Goal: Information Seeking & Learning: Learn about a topic

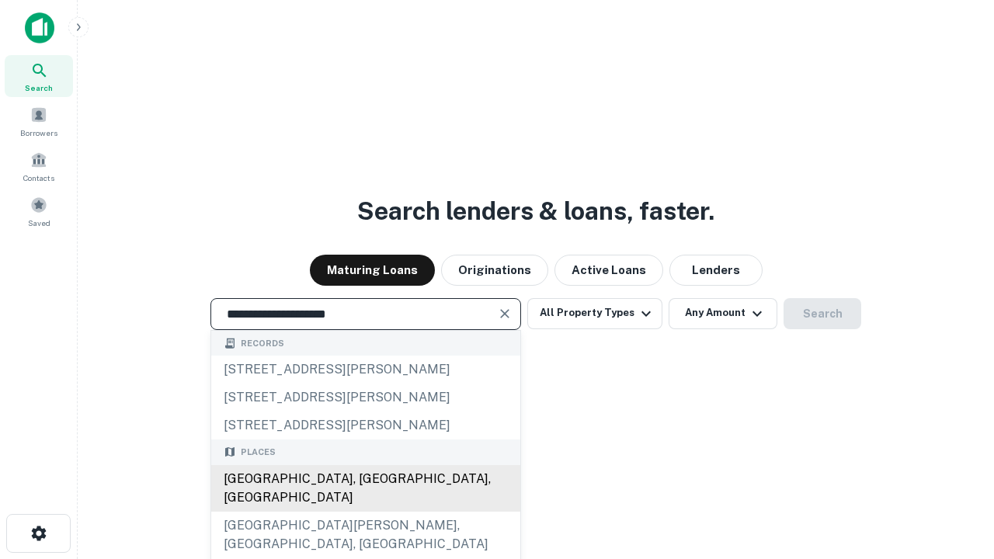
click at [365, 512] on div "[GEOGRAPHIC_DATA], [GEOGRAPHIC_DATA], [GEOGRAPHIC_DATA]" at bounding box center [365, 488] width 309 height 47
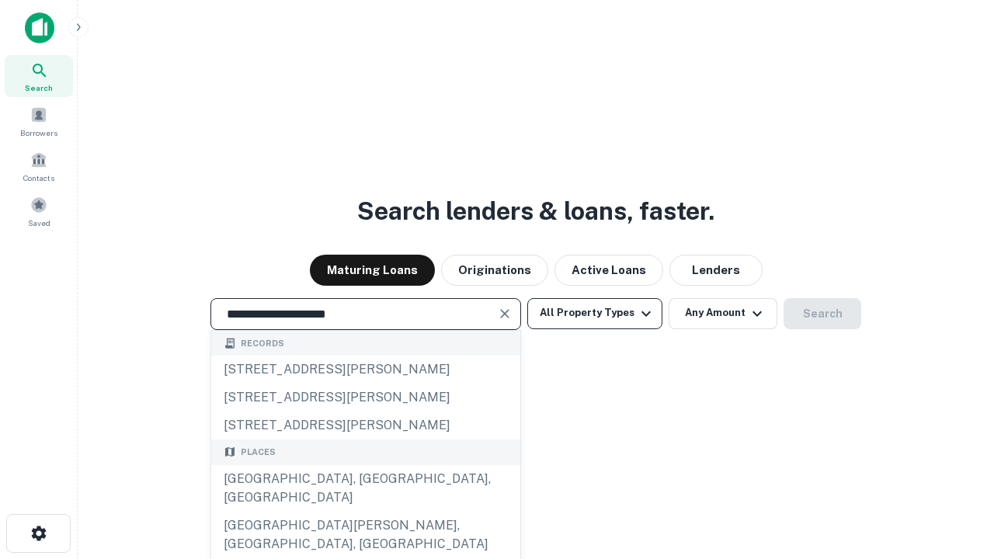
click at [595, 313] on button "All Property Types" at bounding box center [594, 313] width 135 height 31
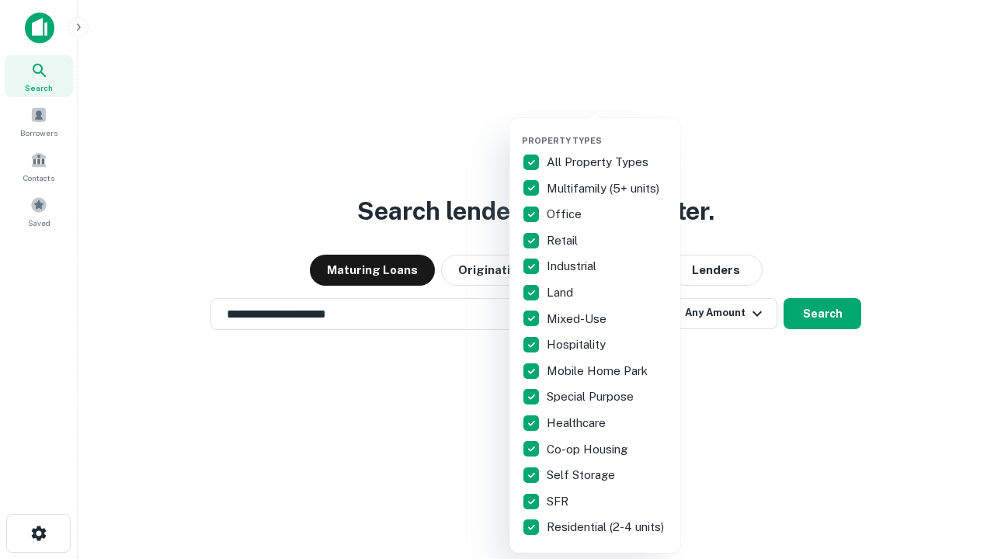
type input "**********"
click at [607, 130] on button "button" at bounding box center [607, 130] width 171 height 1
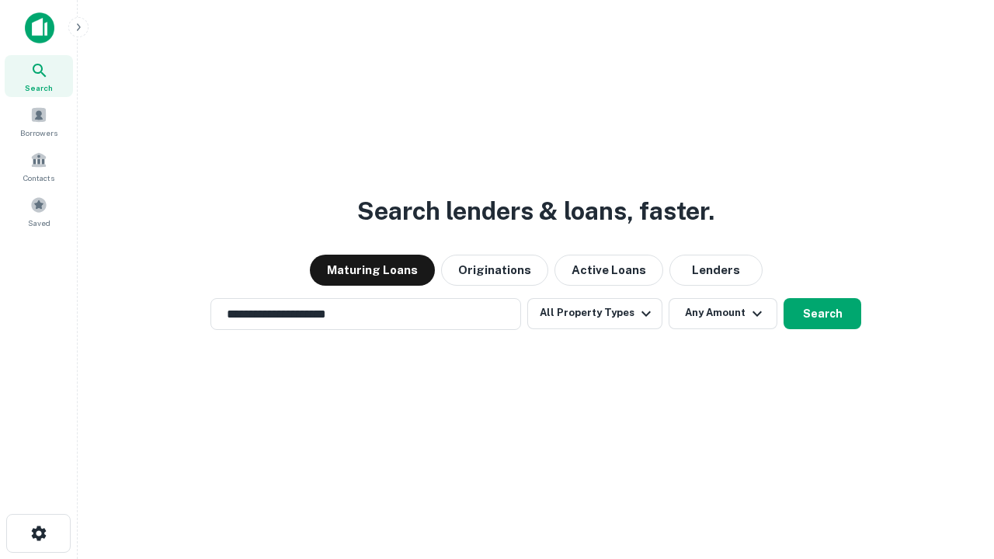
scroll to position [9, 187]
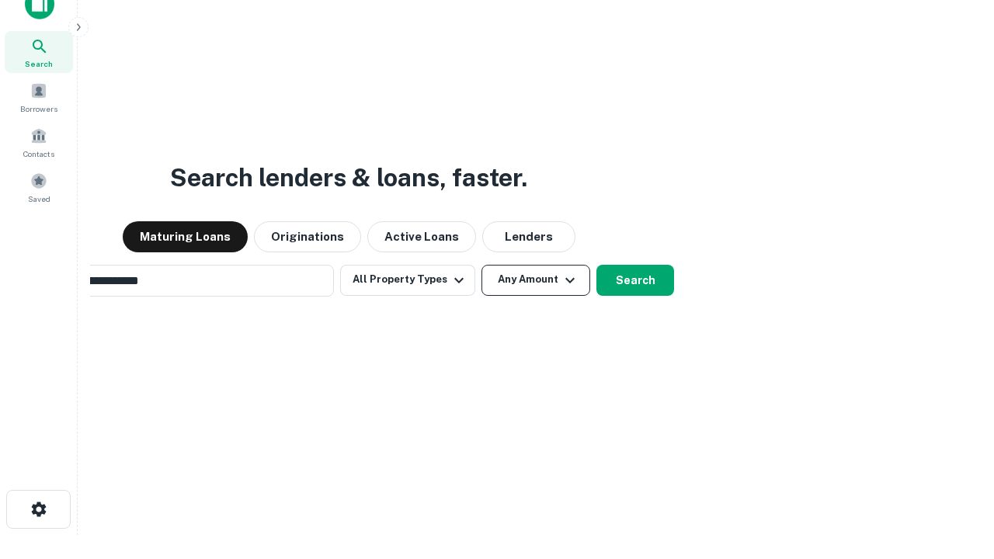
click at [481, 265] on button "Any Amount" at bounding box center [535, 280] width 109 height 31
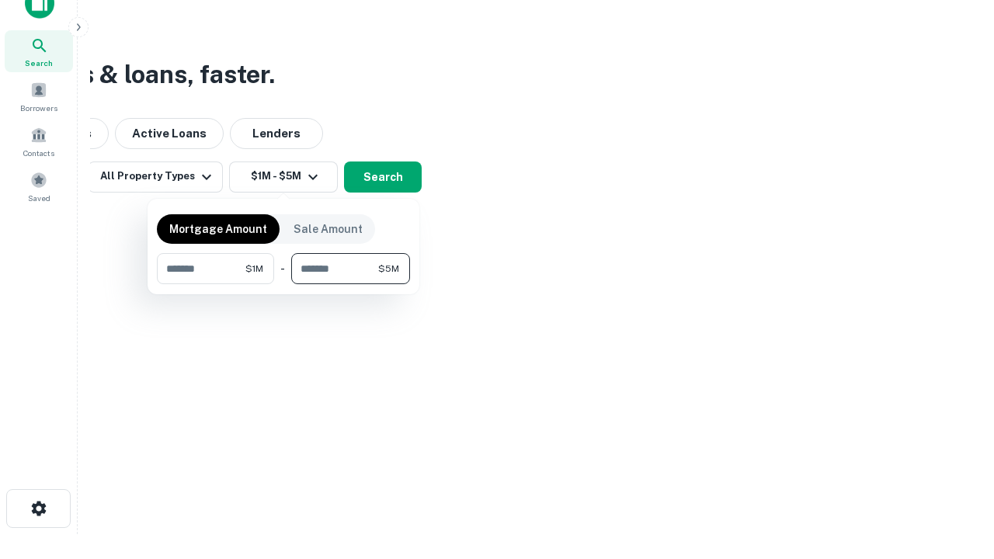
type input "*******"
click at [283, 284] on button "button" at bounding box center [283, 284] width 253 height 1
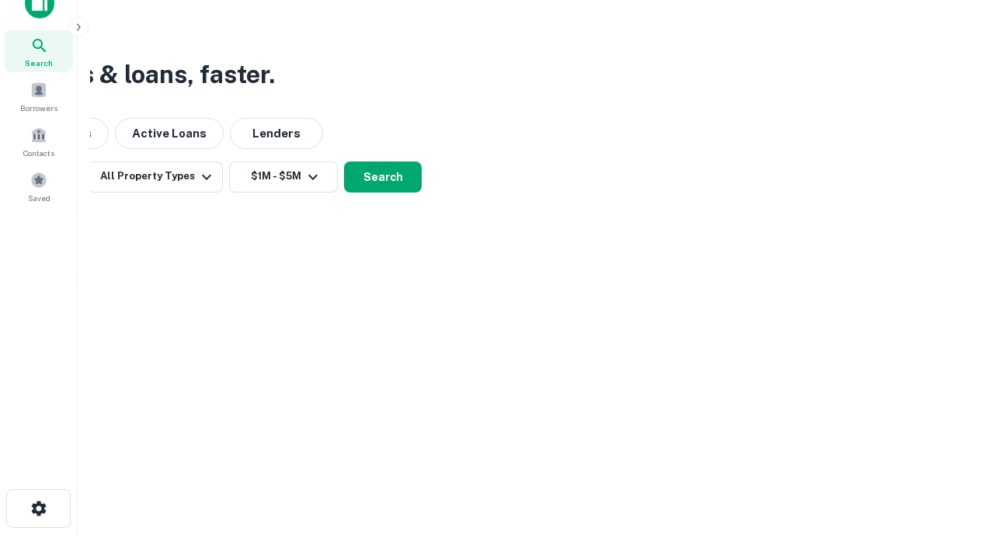
scroll to position [24, 0]
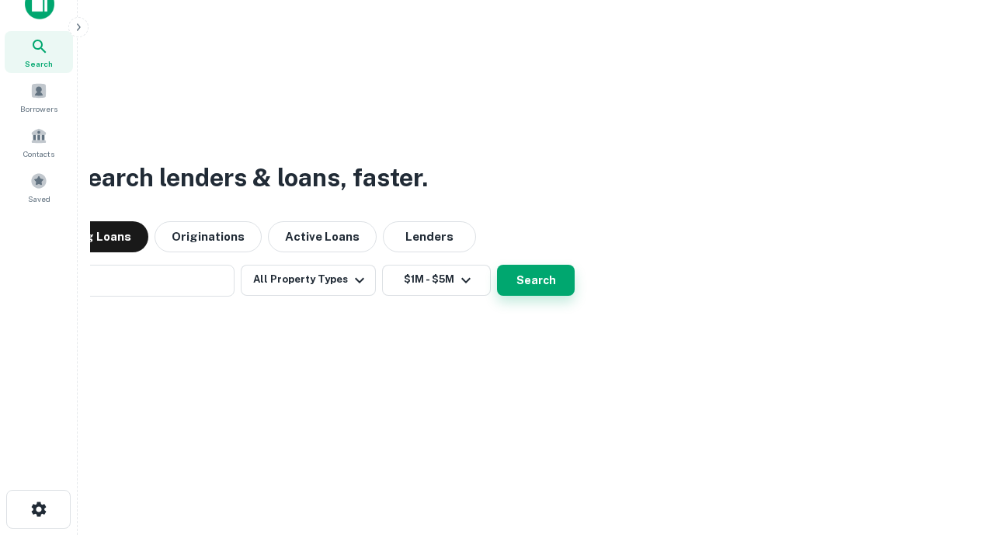
click at [497, 265] on button "Search" at bounding box center [536, 280] width 78 height 31
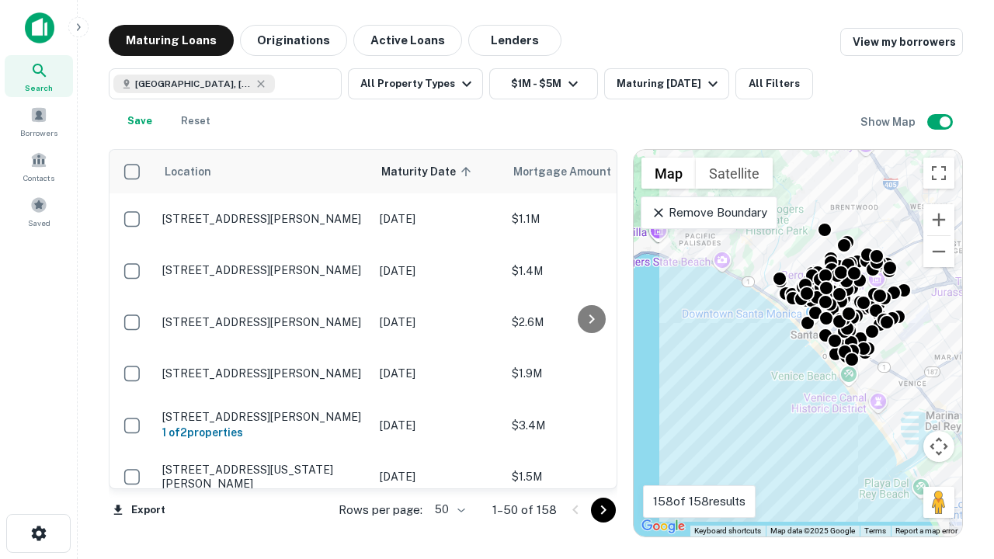
click at [447, 509] on body "Search Borrowers Contacts Saved Maturing Loans Originations Active Loans Lender…" at bounding box center [497, 279] width 994 height 559
click at [448, 470] on li "25" at bounding box center [447, 470] width 45 height 28
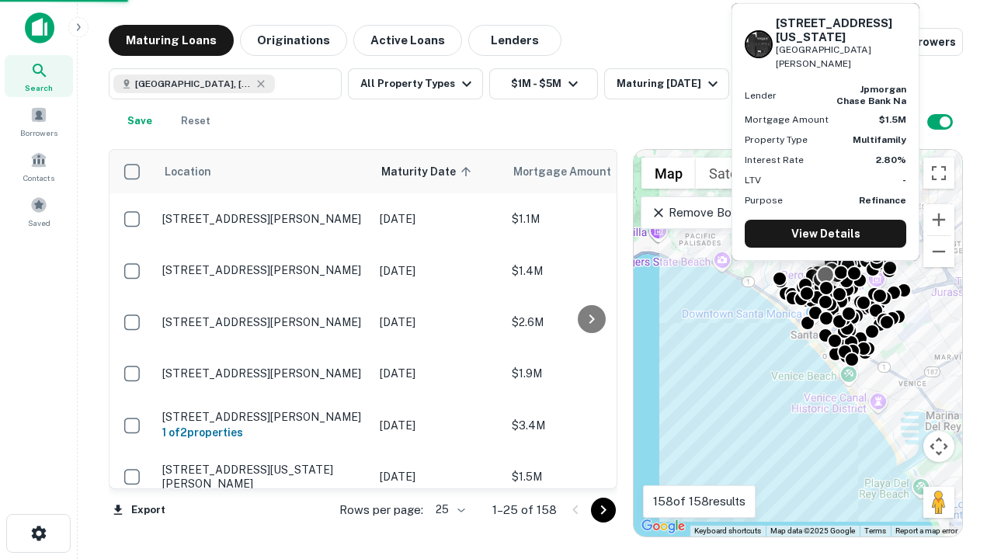
click at [602, 509] on icon "Go to next page" at bounding box center [603, 510] width 19 height 19
